Goal: Find contact information: Find contact information

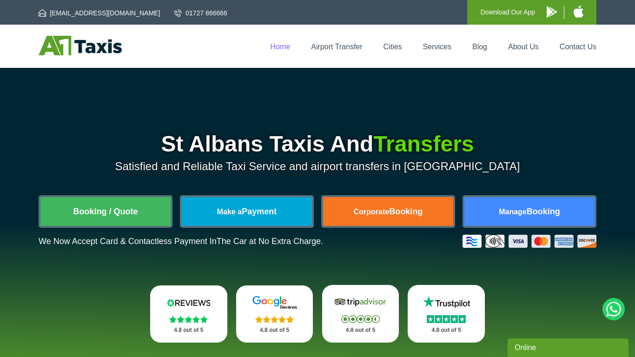
click at [284, 47] on link "Home" at bounding box center [281, 47] width 20 height 8
click at [174, 15] on link "01727 866666" at bounding box center [200, 12] width 53 height 9
click at [174, 11] on link "01727 866666" at bounding box center [200, 12] width 53 height 9
click at [194, 319] on img at bounding box center [188, 319] width 39 height 7
click at [30, 9] on div "[EMAIL_ADDRESS][DOMAIN_NAME] 01727 866666 Download Our App" at bounding box center [317, 12] width 635 height 25
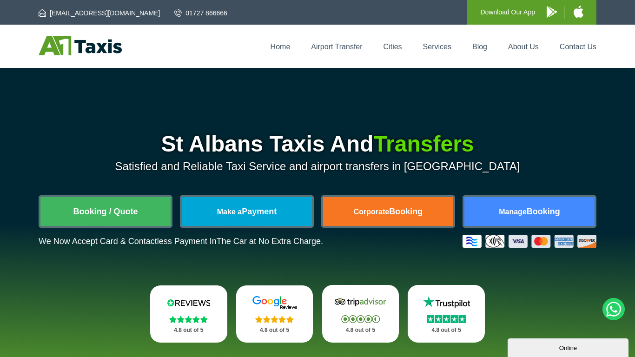
click at [627, 0] on div "info@a1taxis.net 01727 866666 Download Our App" at bounding box center [317, 12] width 635 height 25
click at [611, 304] on icon at bounding box center [614, 309] width 25 height 25
